Goal: Task Accomplishment & Management: Manage account settings

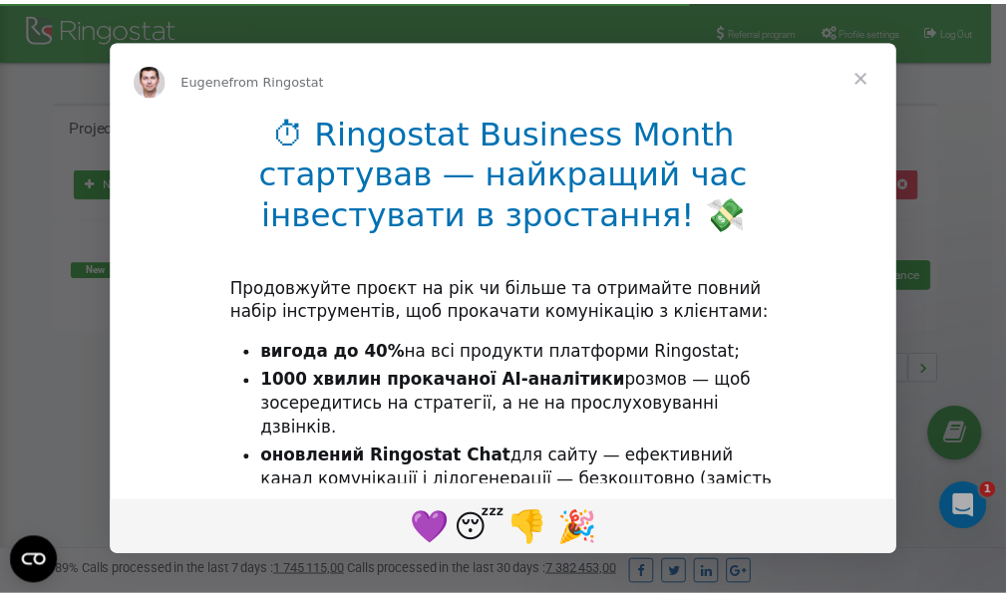
scroll to position [298, 0]
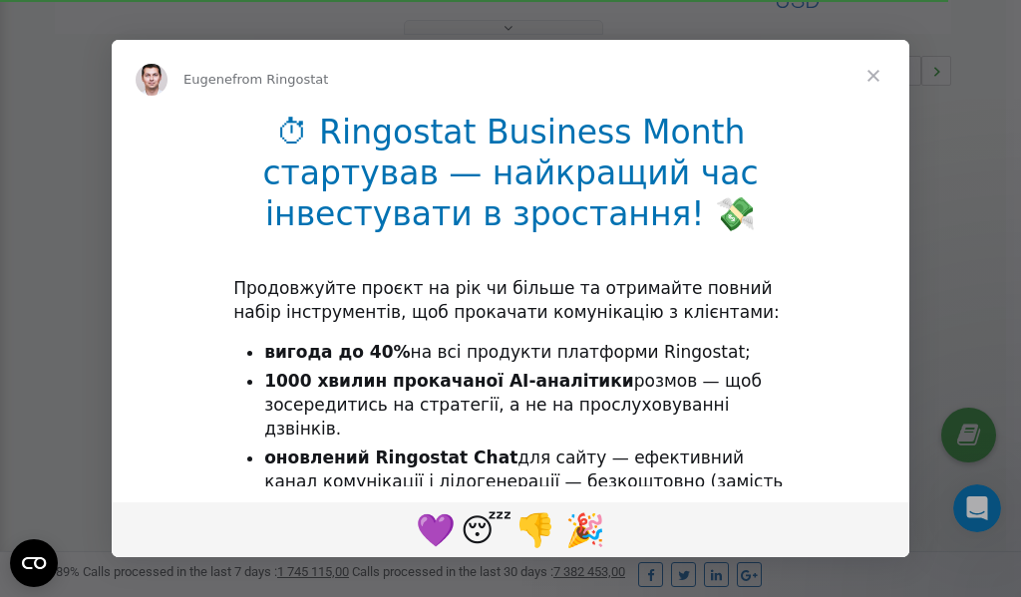
click at [879, 75] on span "Close" at bounding box center [874, 76] width 72 height 72
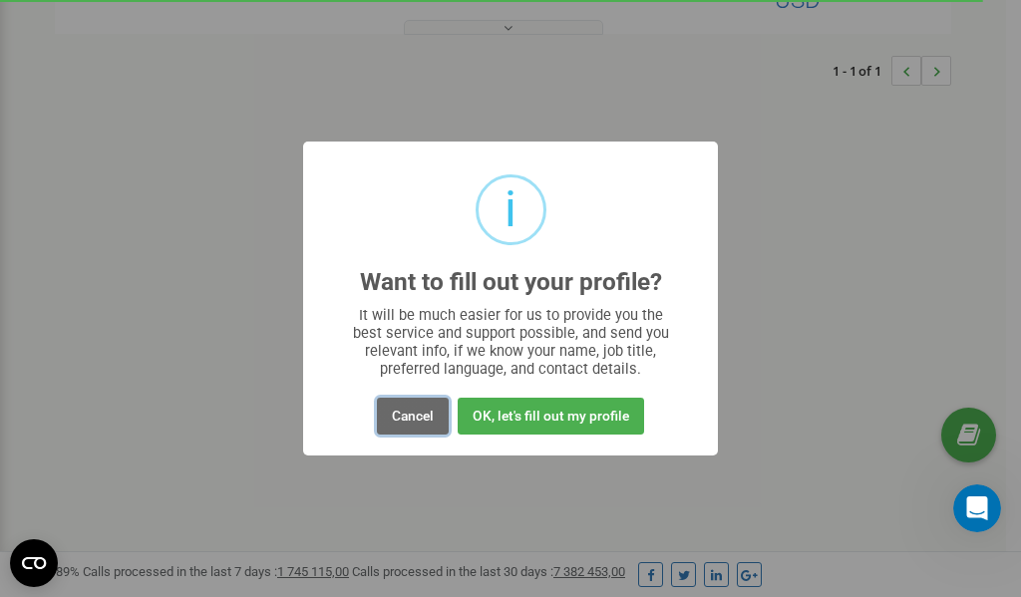
click at [405, 422] on button "Cancel" at bounding box center [413, 416] width 72 height 37
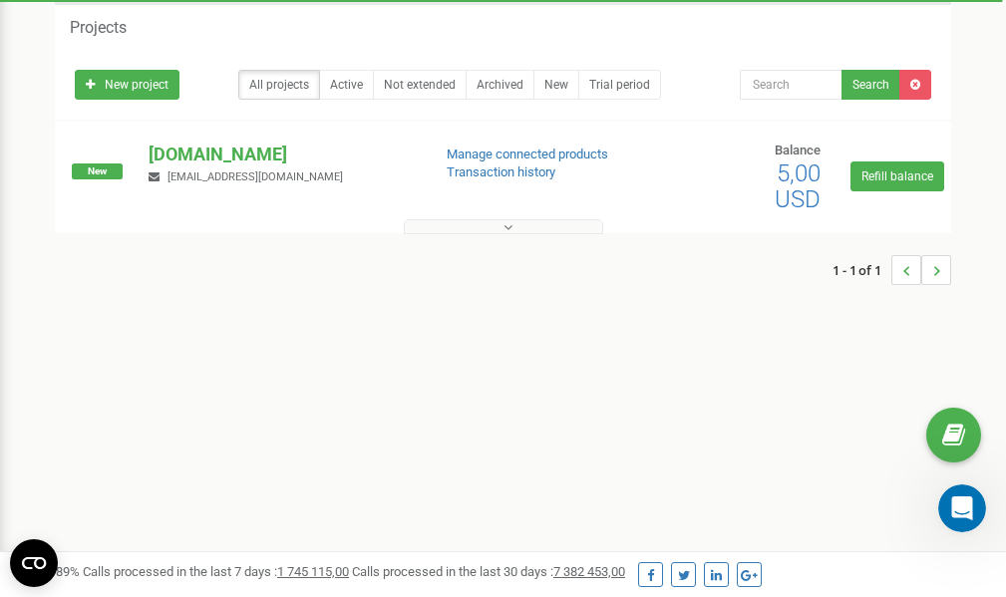
scroll to position [0, 0]
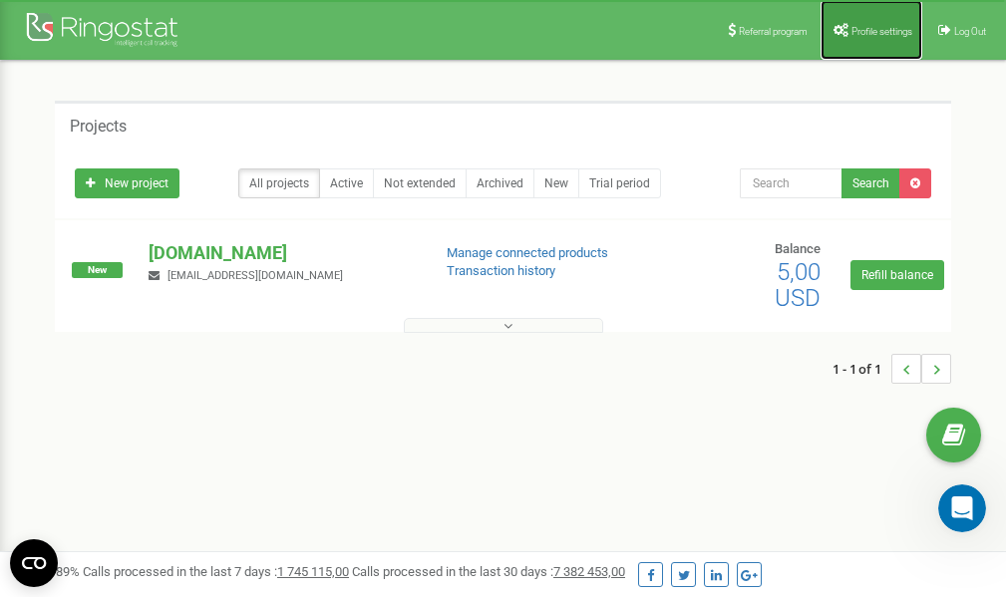
click at [869, 33] on span "Profile settings" at bounding box center [882, 31] width 61 height 11
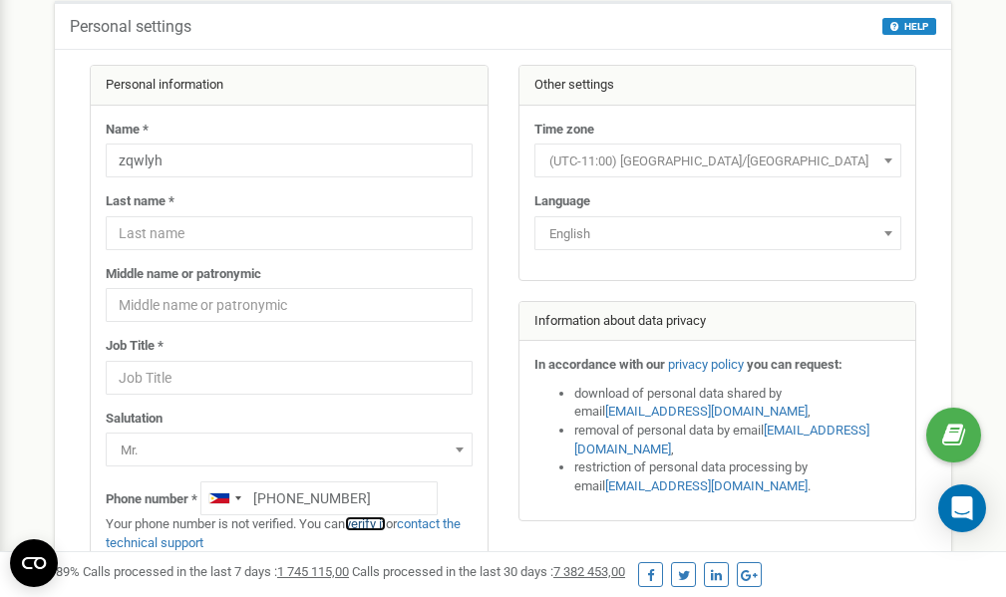
click at [371, 523] on link "verify it" at bounding box center [365, 524] width 41 height 15
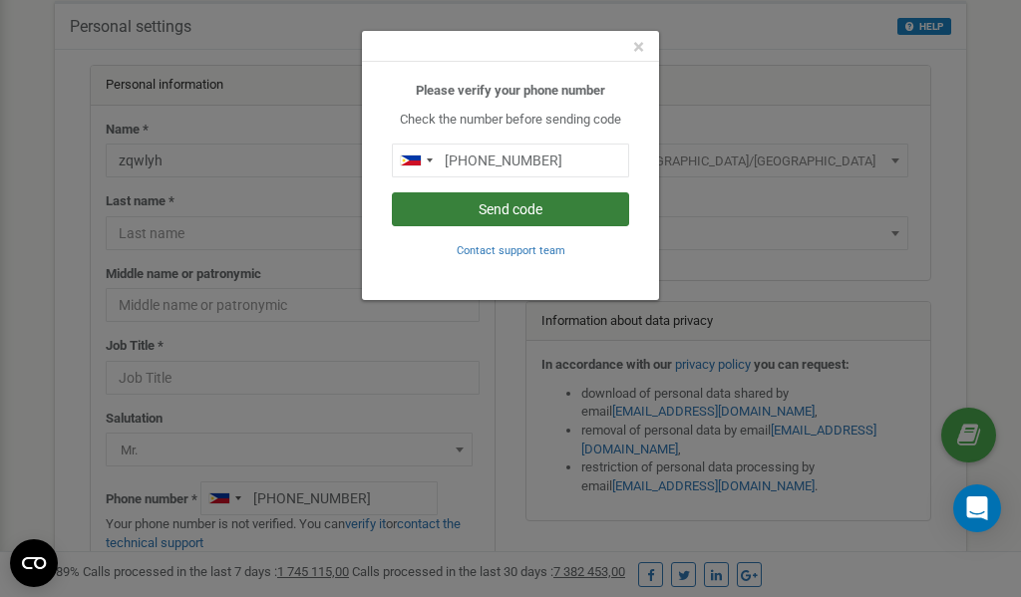
click at [504, 213] on button "Send code" at bounding box center [510, 210] width 237 height 34
